Goal: Obtain resource: Obtain resource

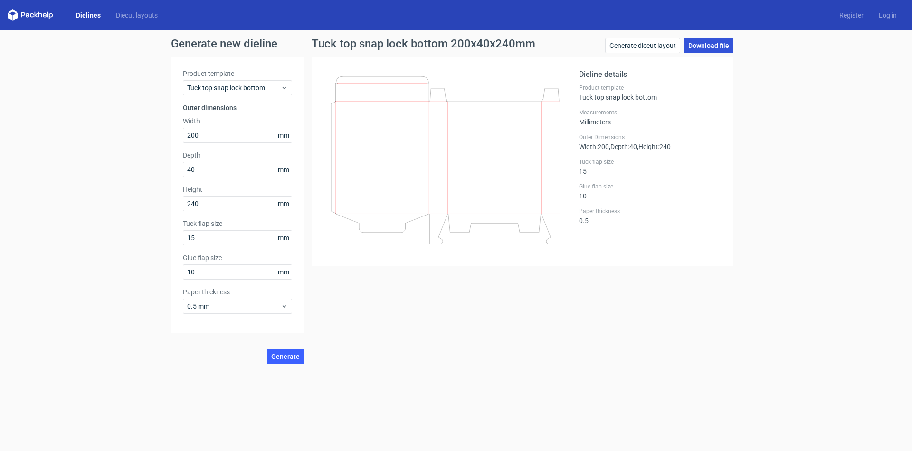
click at [709, 43] on link "Download file" at bounding box center [708, 45] width 49 height 15
drag, startPoint x: 163, startPoint y: 363, endPoint x: 117, endPoint y: 403, distance: 60.7
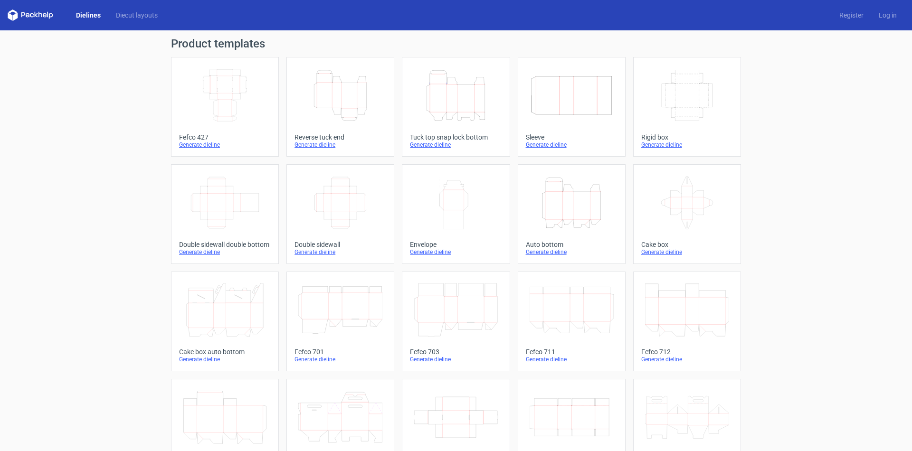
click at [462, 103] on icon "Height Depth Width" at bounding box center [456, 95] width 84 height 53
click at [445, 103] on icon "Height Depth Width" at bounding box center [456, 95] width 84 height 53
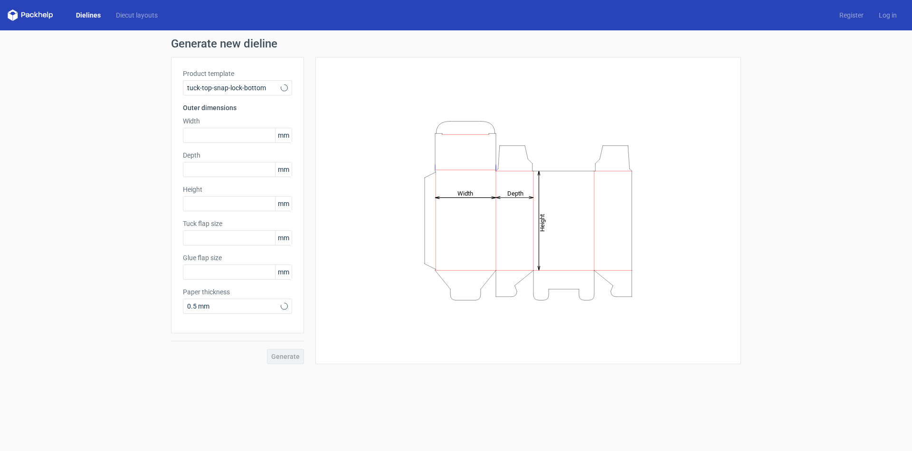
type input "15"
type input "10"
click at [214, 134] on input "text" at bounding box center [237, 135] width 109 height 15
type input "200"
click at [210, 174] on input "text" at bounding box center [237, 169] width 109 height 15
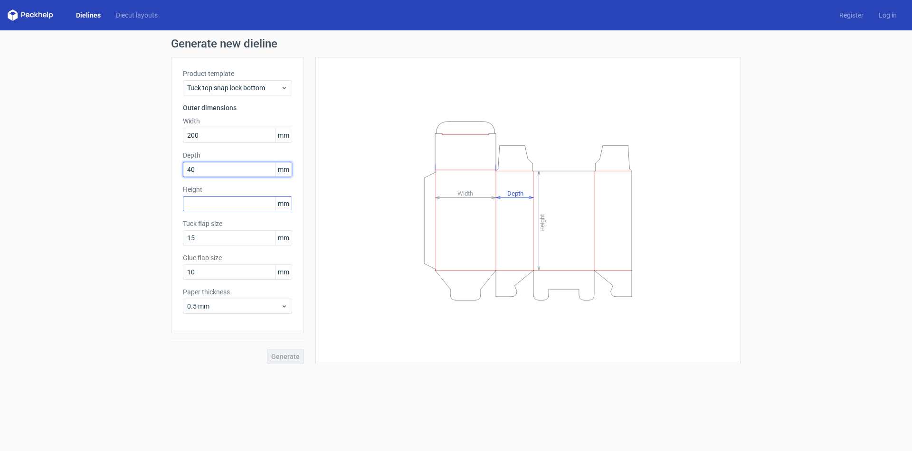
type input "40"
click at [203, 204] on input "text" at bounding box center [237, 203] width 109 height 15
type input "240"
click at [294, 358] on span "Generate" at bounding box center [285, 356] width 29 height 7
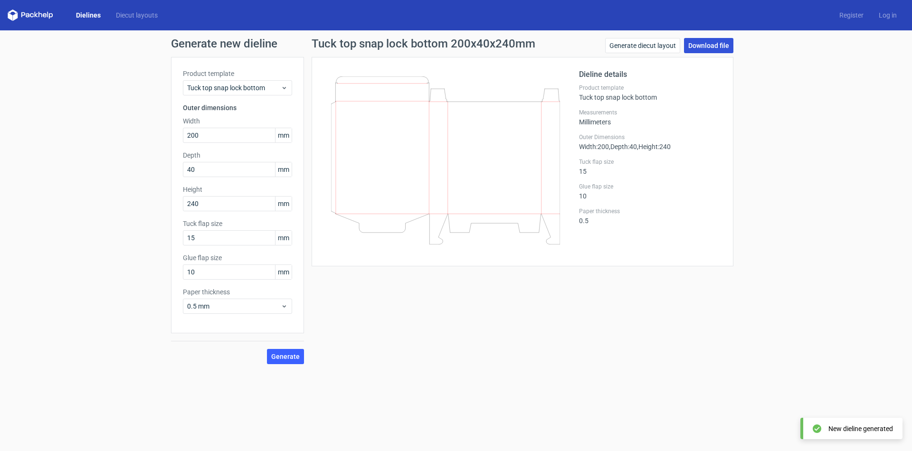
click at [701, 47] on link "Download file" at bounding box center [708, 45] width 49 height 15
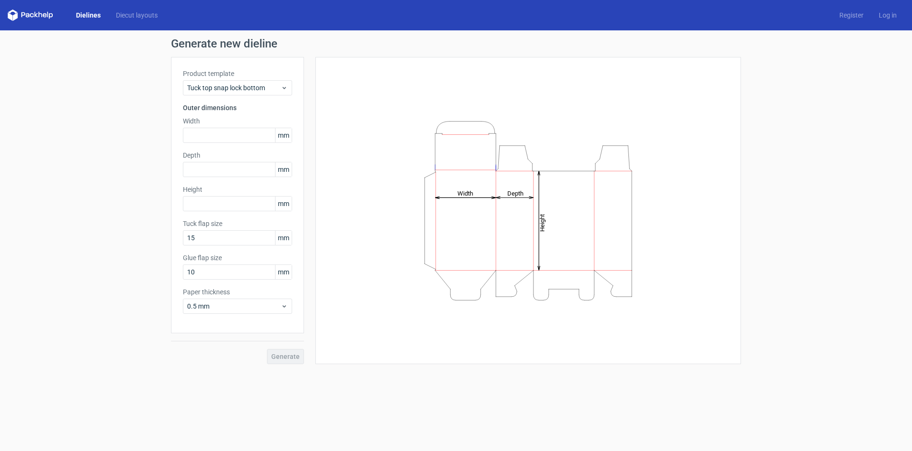
click at [81, 17] on link "Dielines" at bounding box center [88, 15] width 40 height 10
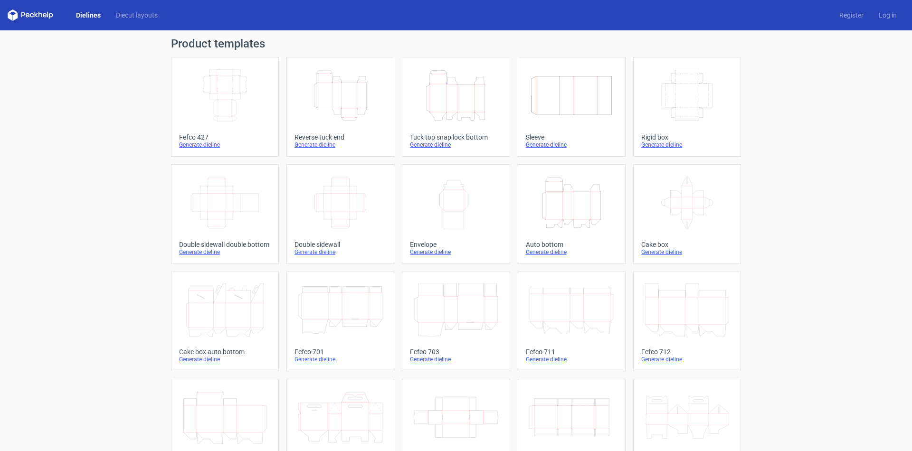
click at [333, 99] on icon "Height Depth Width" at bounding box center [340, 95] width 84 height 53
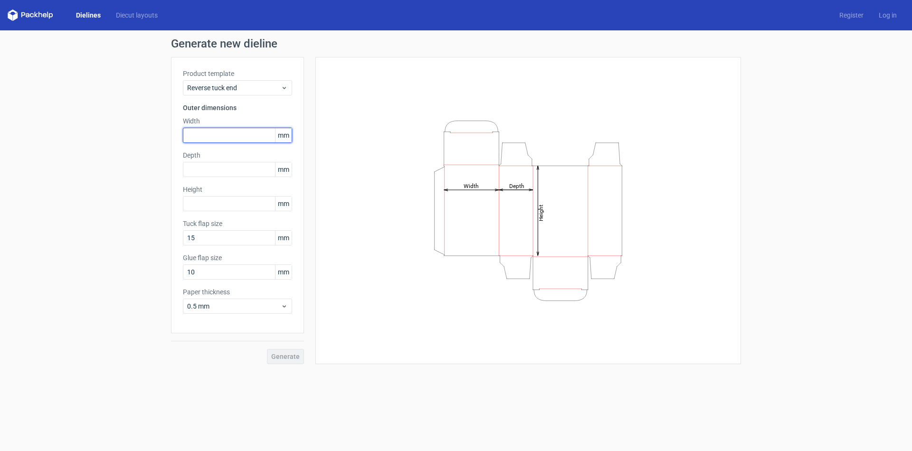
click at [215, 133] on input "text" at bounding box center [237, 135] width 109 height 15
type input "50"
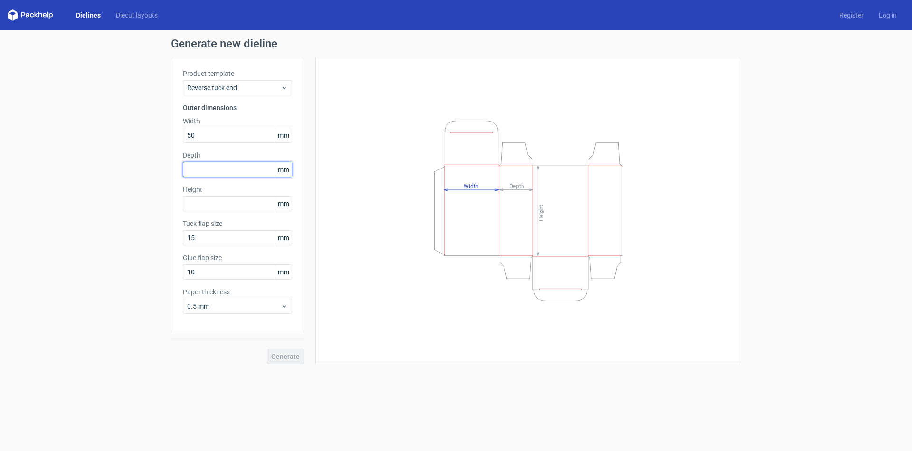
click at [208, 170] on input "text" at bounding box center [237, 169] width 109 height 15
type input "50"
click at [200, 200] on input "text" at bounding box center [237, 203] width 109 height 15
type input "50"
drag, startPoint x: 206, startPoint y: 135, endPoint x: 145, endPoint y: 135, distance: 60.8
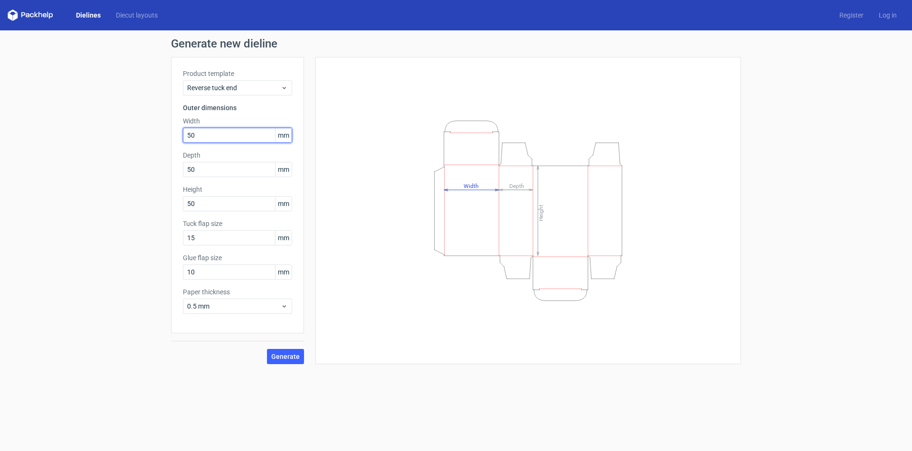
click at [145, 135] on div "Generate new dieline Product template Reverse tuck end Outer dimensions Width 5…" at bounding box center [456, 201] width 912 height 342
type input "200"
drag, startPoint x: 168, startPoint y: 173, endPoint x: 147, endPoint y: 173, distance: 20.4
click at [147, 173] on div "Generate new dieline Product template Reverse tuck end Outer dimensions Width 2…" at bounding box center [456, 201] width 912 height 342
type input "40"
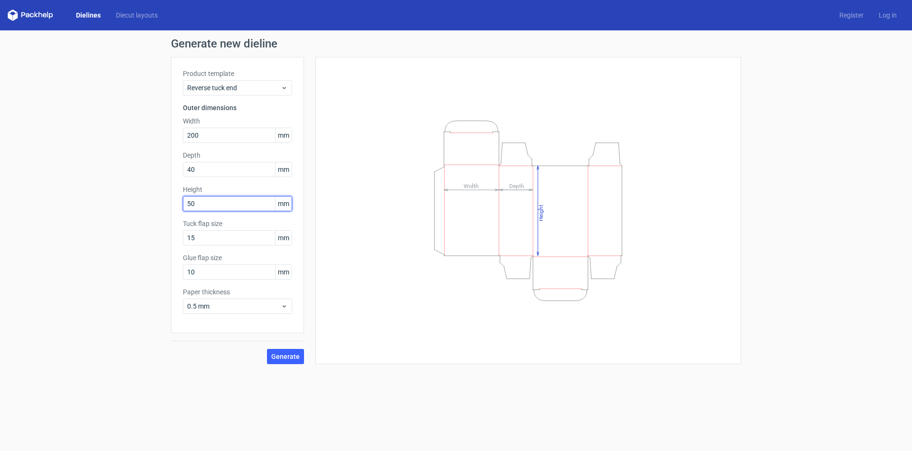
drag, startPoint x: 204, startPoint y: 206, endPoint x: 167, endPoint y: 203, distance: 37.1
click at [167, 203] on div "Generate new dieline Product template Reverse tuck end Outer dimensions Width 2…" at bounding box center [456, 201] width 912 height 342
type input "240"
click at [295, 356] on span "Generate" at bounding box center [285, 356] width 29 height 7
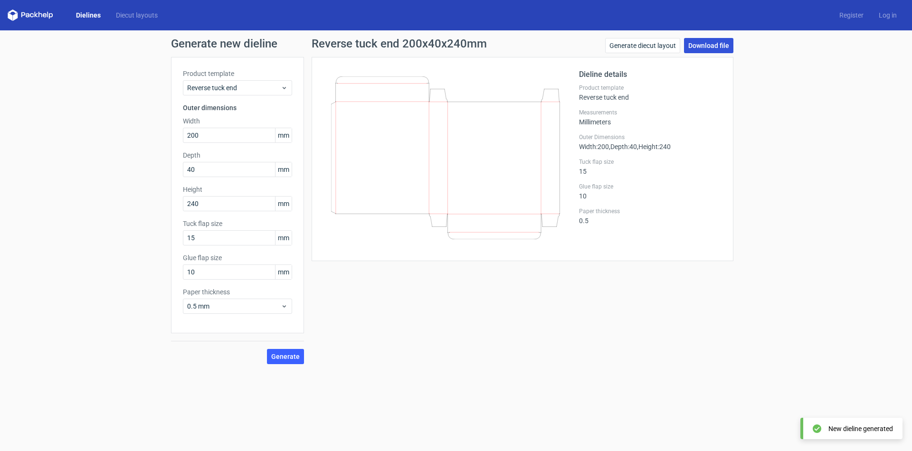
click at [707, 47] on link "Download file" at bounding box center [708, 45] width 49 height 15
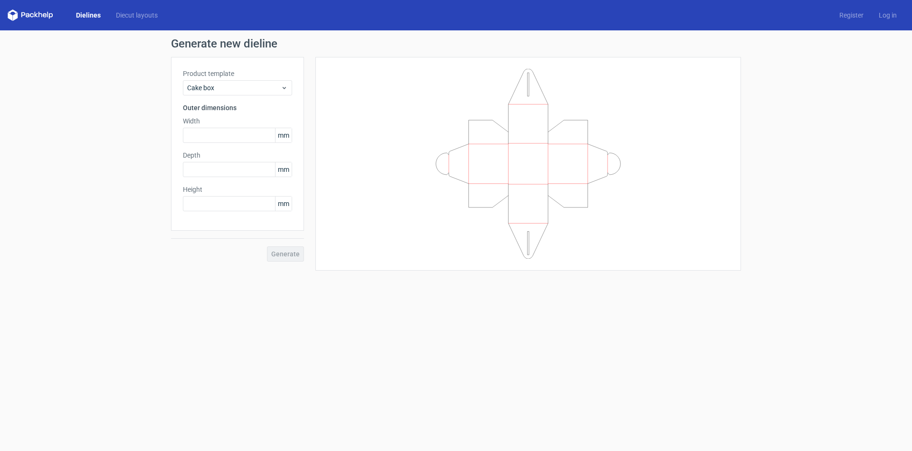
click at [91, 16] on link "Dielines" at bounding box center [88, 15] width 40 height 10
